Goal: Navigation & Orientation: Find specific page/section

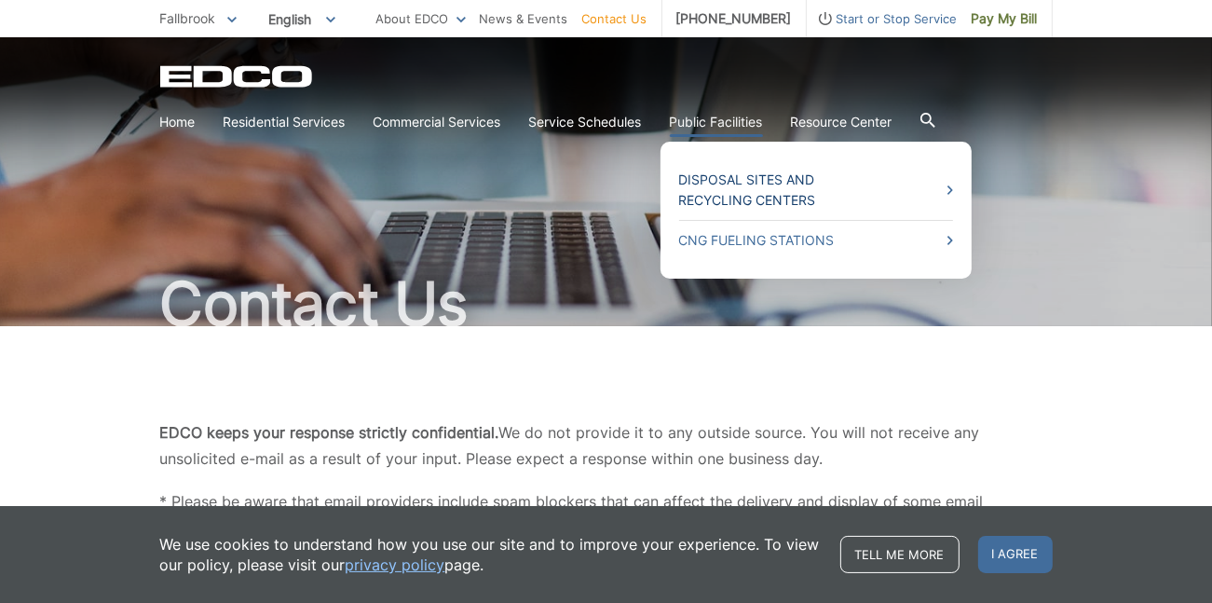
click at [712, 186] on link "Disposal Sites and Recycling Centers" at bounding box center [816, 190] width 274 height 41
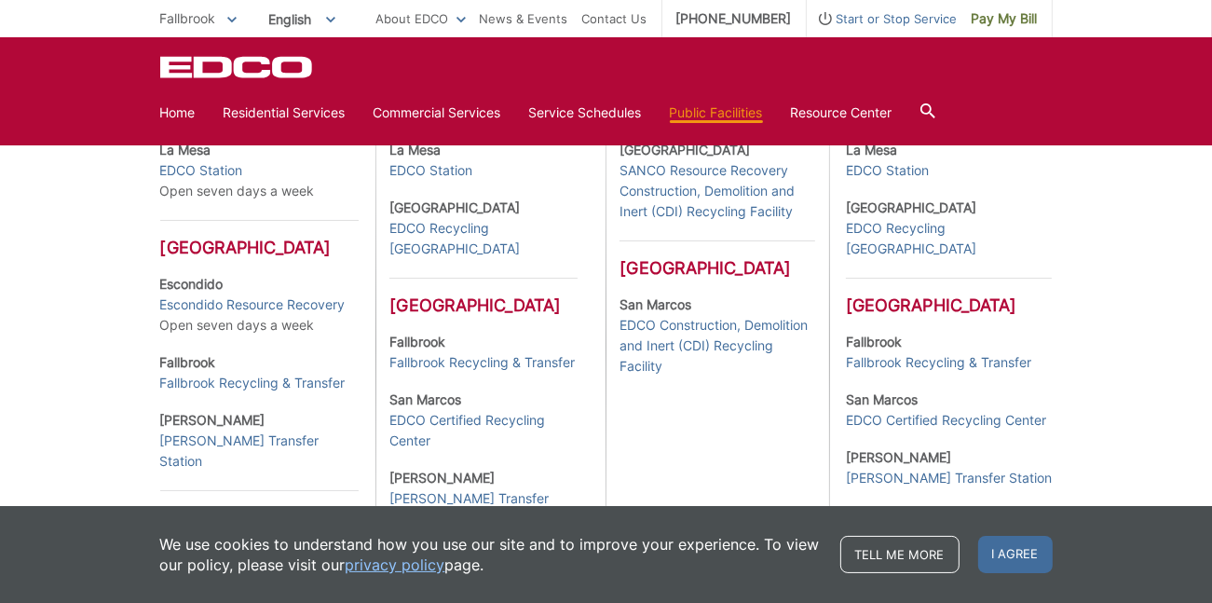
scroll to position [652, 0]
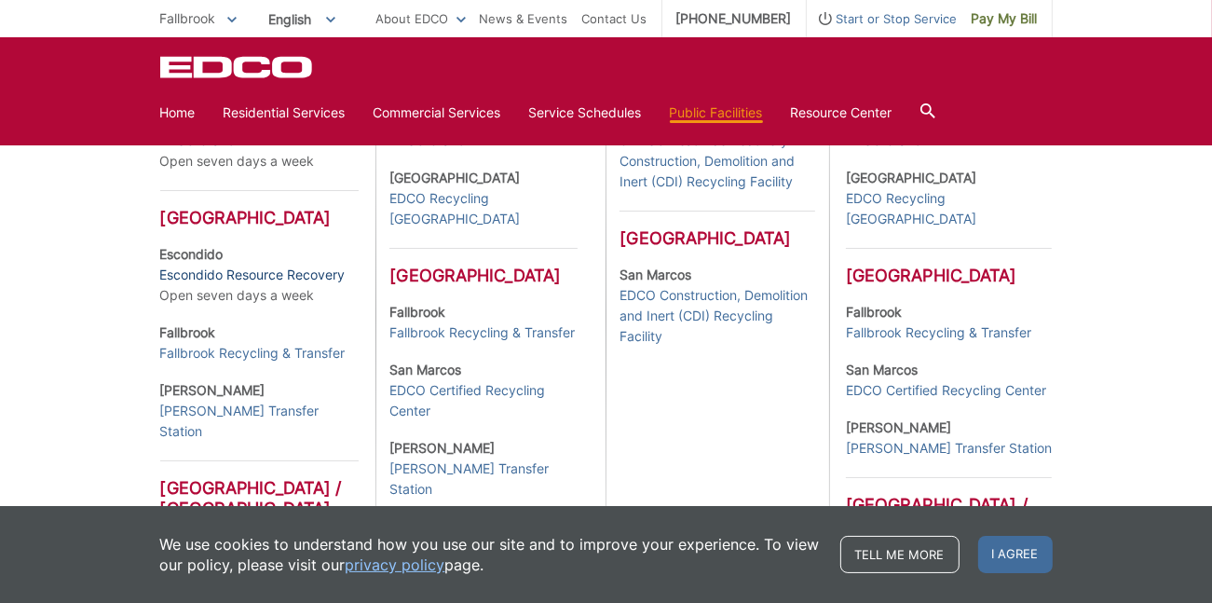
click at [270, 285] on link "Escondido Resource Recovery" at bounding box center [252, 275] width 185 height 20
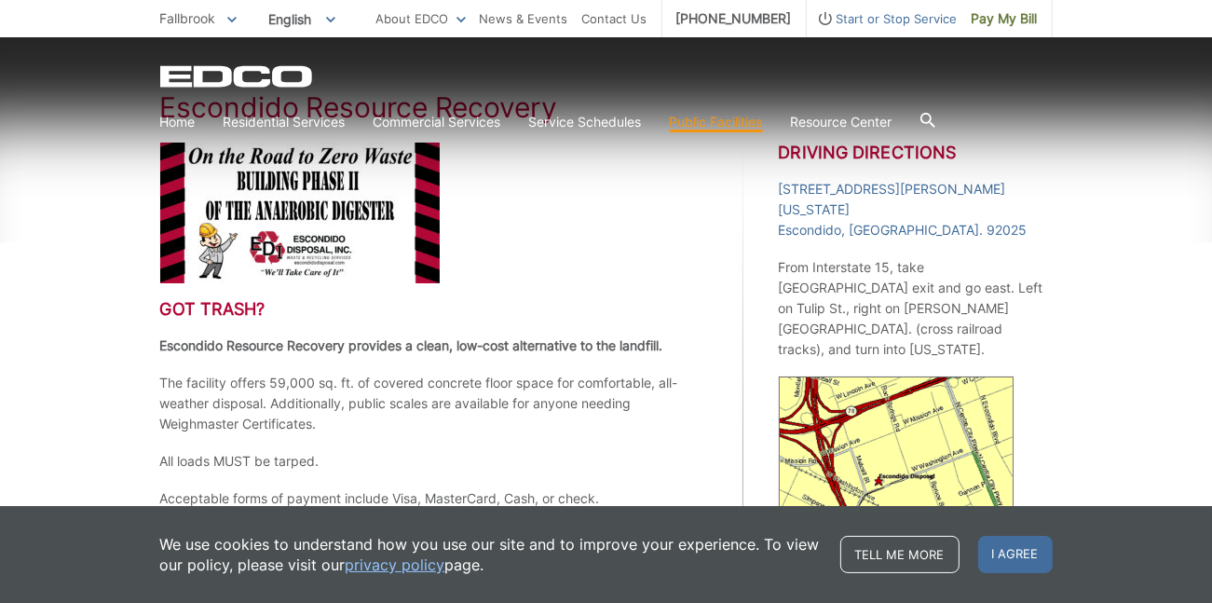
scroll to position [347, 0]
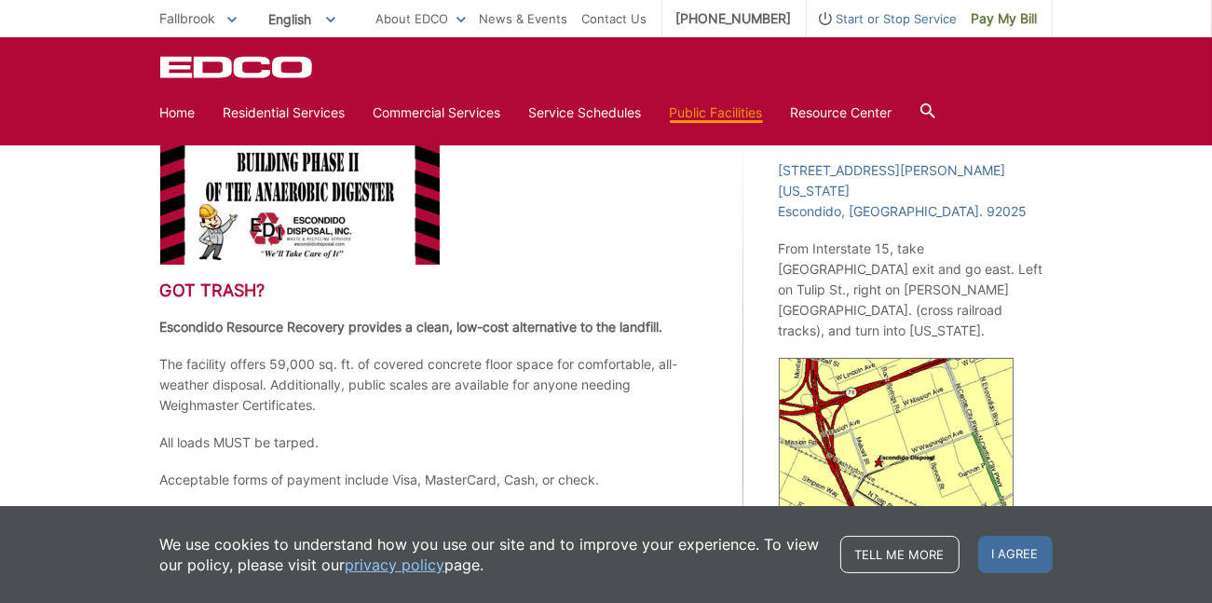
click at [847, 130] on section "Home Residential Services Curbside Pickup Recycling Organic Recycling Trash Hou…" at bounding box center [606, 112] width 892 height 35
